Goal: Task Accomplishment & Management: Manage account settings

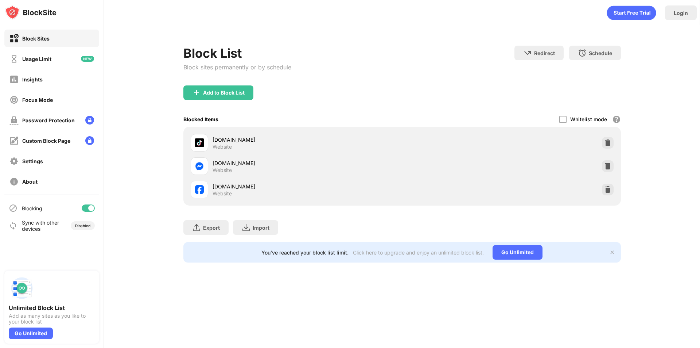
click at [607, 169] on img at bounding box center [607, 165] width 7 height 7
